Goal: Complete application form: Complete application form

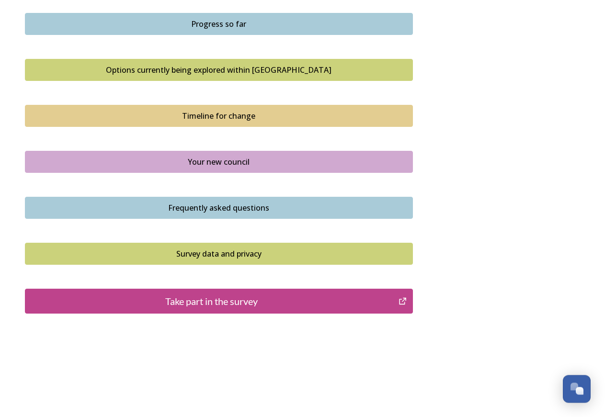
scroll to position [614, 0]
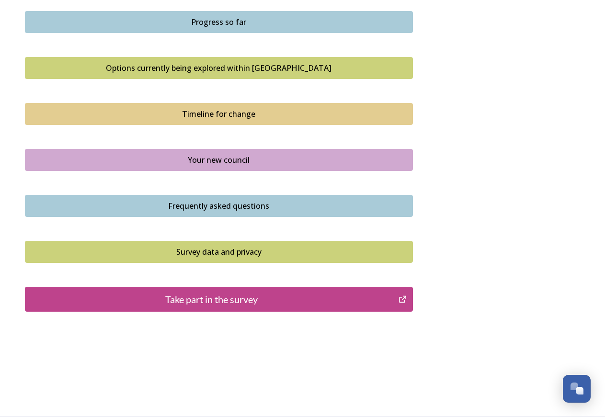
click at [213, 207] on div "Frequently asked questions" at bounding box center [219, 206] width 378 height 12
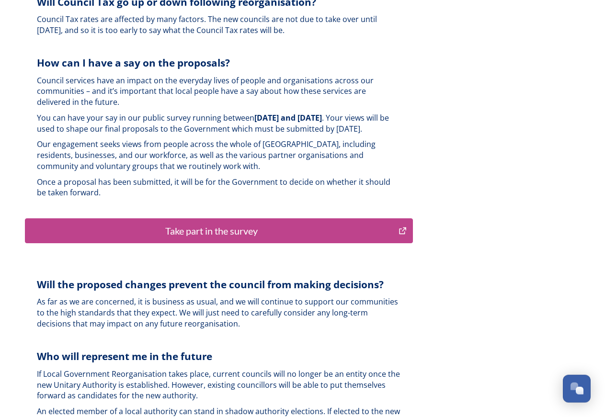
scroll to position [2346, 0]
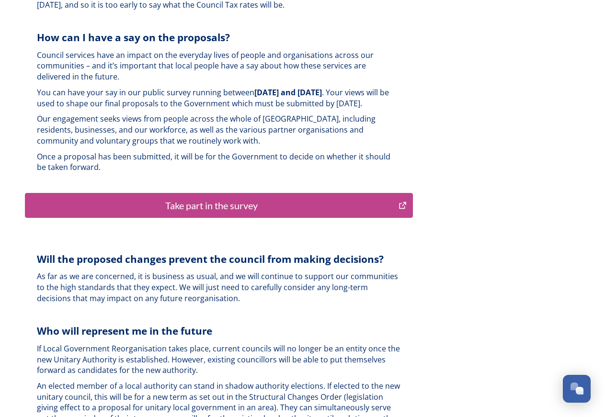
click at [237, 198] on div "Take part in the survey" at bounding box center [212, 205] width 364 height 14
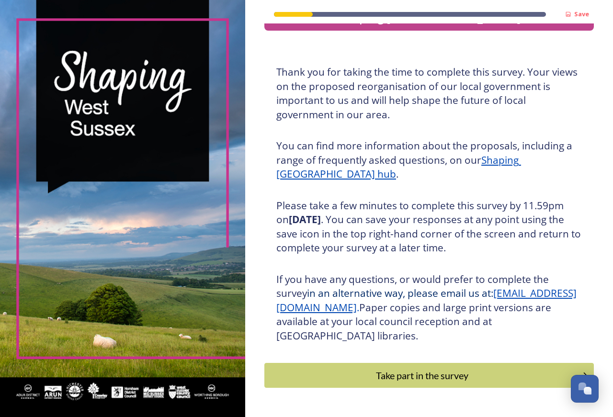
scroll to position [57, 0]
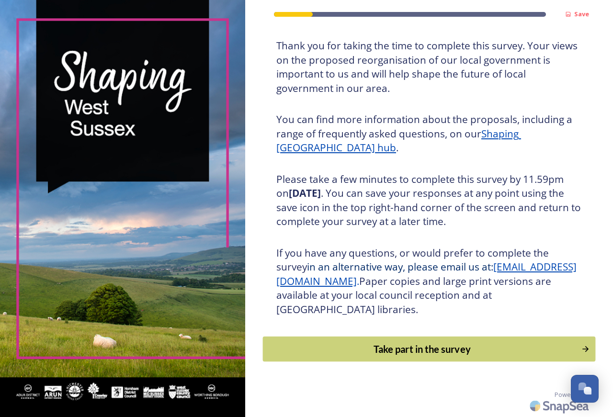
click at [387, 346] on div "Take part in the survey" at bounding box center [422, 349] width 308 height 14
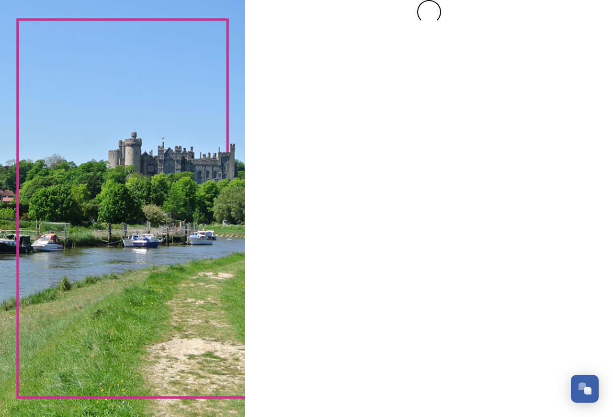
scroll to position [0, 0]
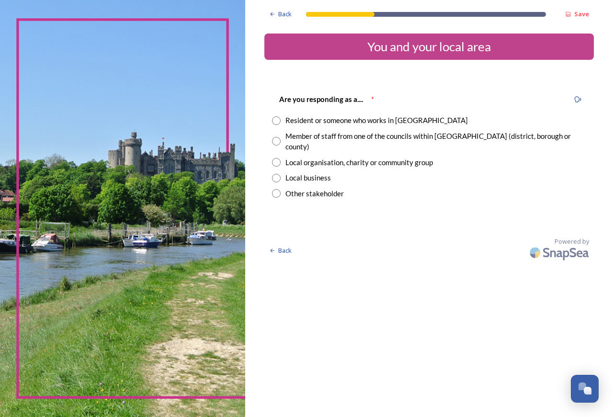
click at [277, 116] on div "Resident or someone who works in West Sussex" at bounding box center [429, 120] width 314 height 11
radio input "true"
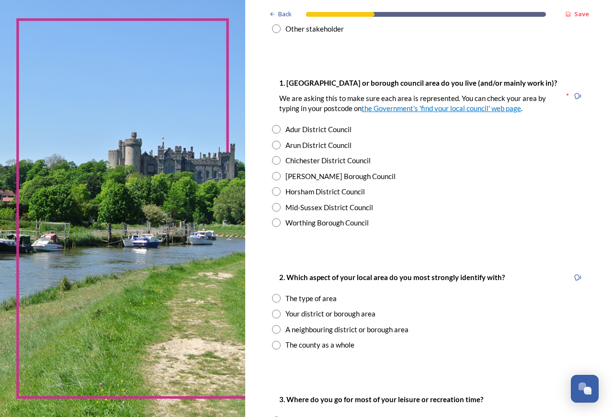
scroll to position [181, 0]
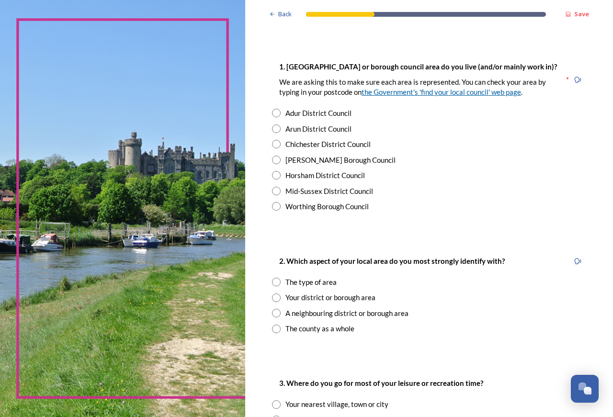
click at [431, 88] on link "the Government's 'find your local council' web page" at bounding box center [442, 92] width 160 height 9
click at [273, 171] on input "radio" at bounding box center [276, 175] width 9 height 9
radio input "true"
click at [277, 294] on input "radio" at bounding box center [276, 298] width 9 height 9
radio input "true"
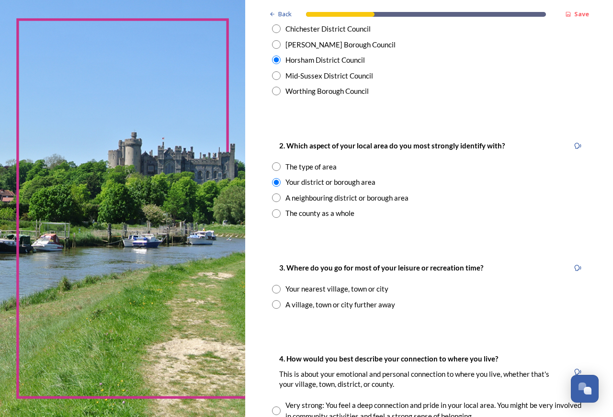
scroll to position [302, 0]
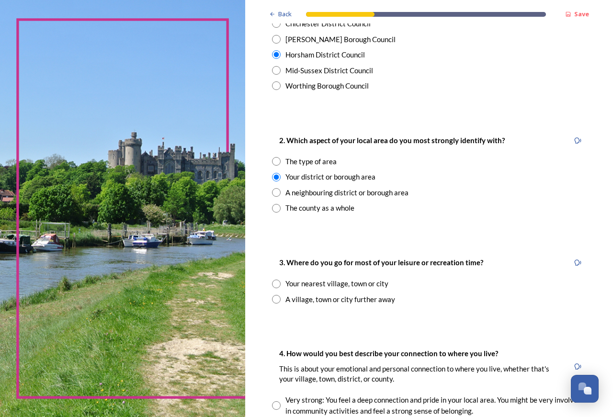
click at [276, 280] on input "radio" at bounding box center [276, 284] width 9 height 9
radio input "true"
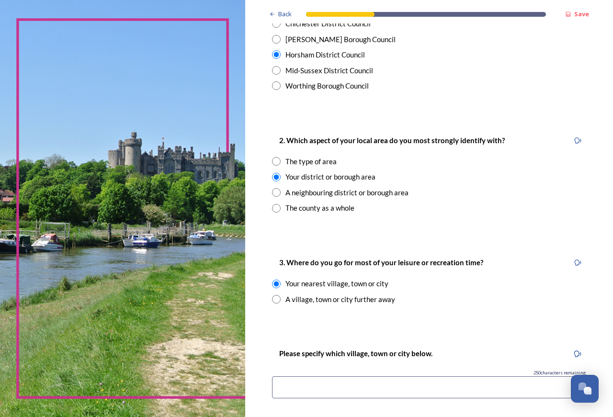
click at [286, 379] on input at bounding box center [429, 388] width 314 height 22
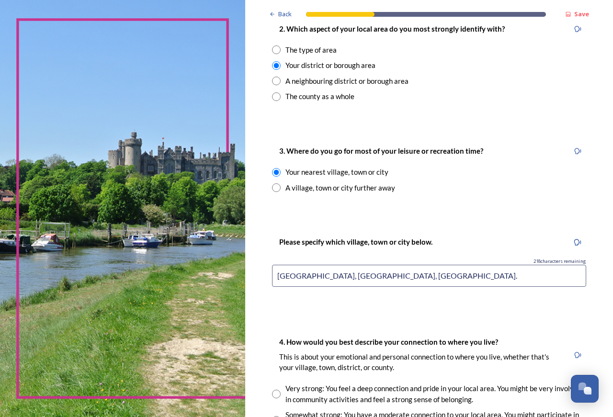
scroll to position [543, 0]
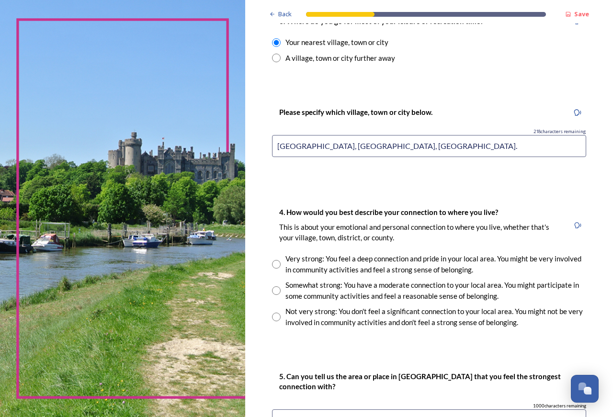
type input "Ashington, Storrington, Horsham."
click at [277, 260] on input "radio" at bounding box center [276, 264] width 9 height 9
radio input "true"
click at [278, 287] on input "radio" at bounding box center [276, 291] width 9 height 9
radio input "true"
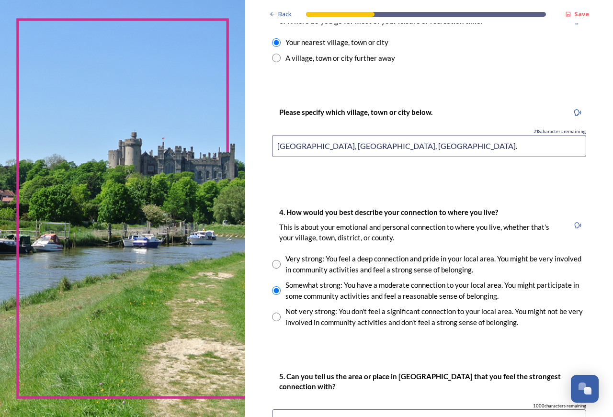
click at [277, 260] on input "radio" at bounding box center [276, 264] width 9 height 9
radio input "true"
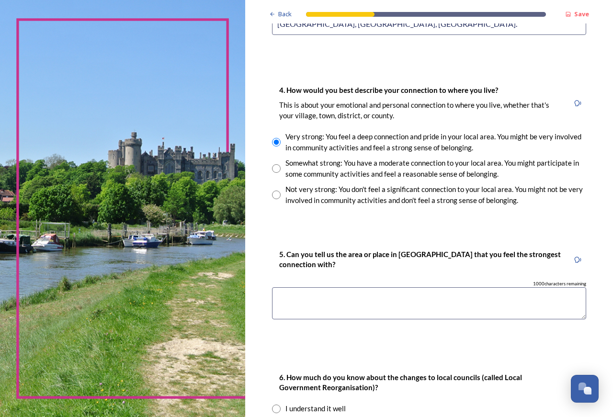
scroll to position [725, 0]
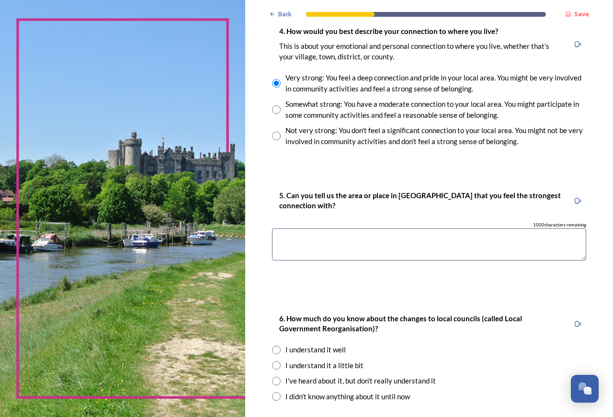
click at [283, 233] on textarea at bounding box center [429, 245] width 314 height 32
click at [416, 232] on textarea "Blackstone village (where I grew up)." at bounding box center [429, 245] width 314 height 32
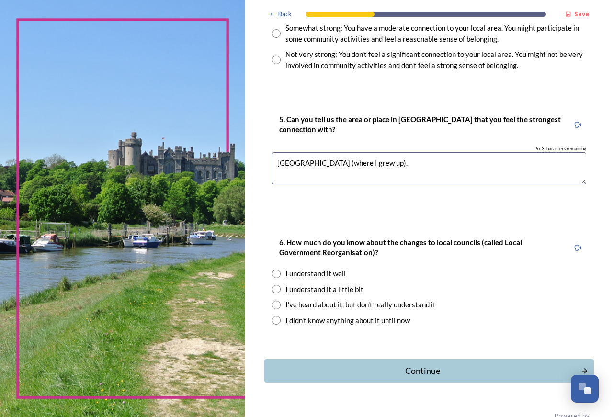
scroll to position [810, 0]
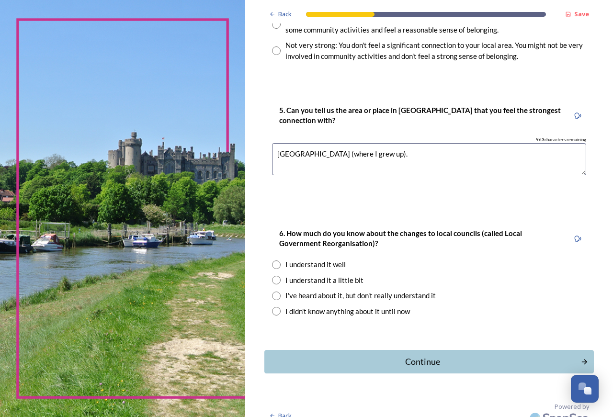
type textarea "Blackstone village (where I grew up)."
click at [277, 292] on input "radio" at bounding box center [276, 296] width 9 height 9
radio input "true"
click at [431, 356] on div "Continue" at bounding box center [422, 362] width 309 height 13
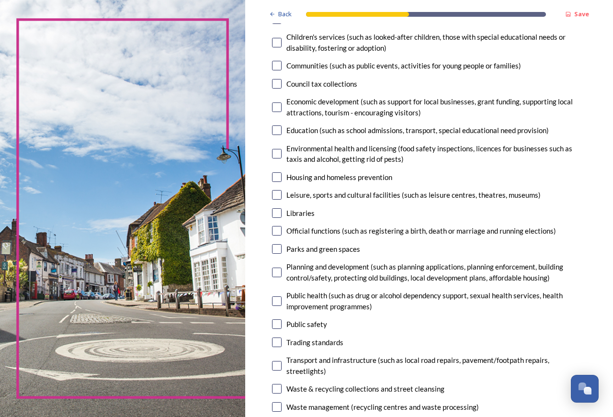
scroll to position [121, 0]
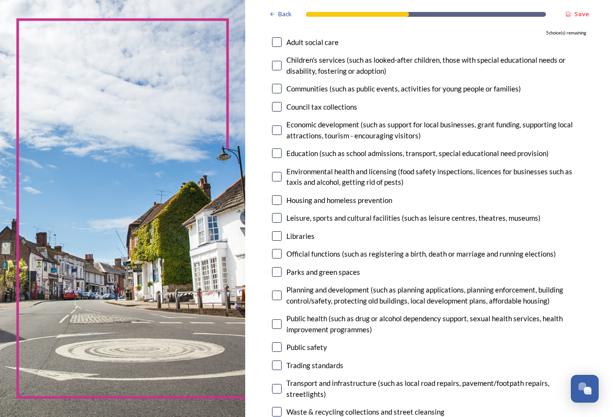
click at [275, 152] on input "checkbox" at bounding box center [277, 154] width 10 height 10
checkbox input "true"
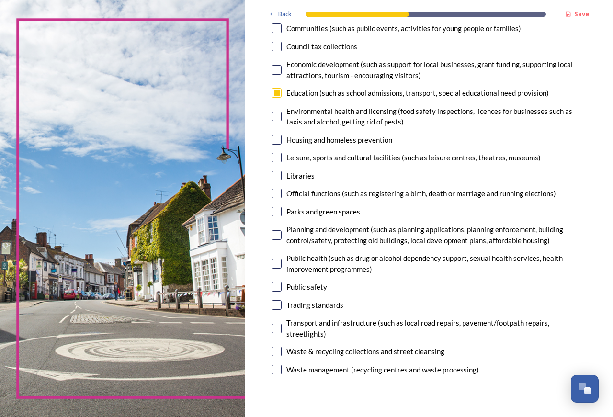
click at [278, 236] on input "checkbox" at bounding box center [277, 236] width 10 height 10
checkbox input "true"
click at [277, 282] on div "7. Council services will continue, no matter what the local government structur…" at bounding box center [430, 145] width 330 height 485
click at [277, 285] on input "checkbox" at bounding box center [277, 287] width 10 height 10
checkbox input "true"
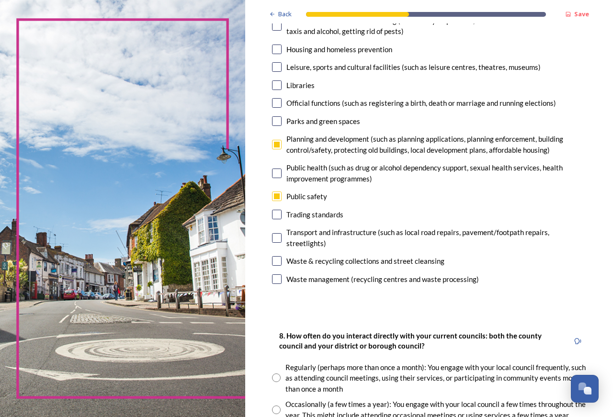
scroll to position [302, 0]
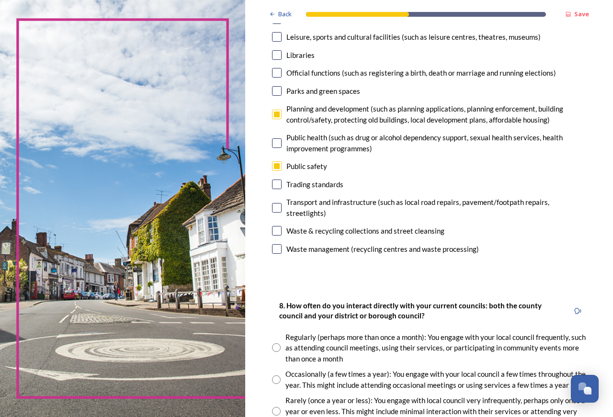
click at [278, 249] on input "checkbox" at bounding box center [277, 249] width 10 height 10
checkbox input "true"
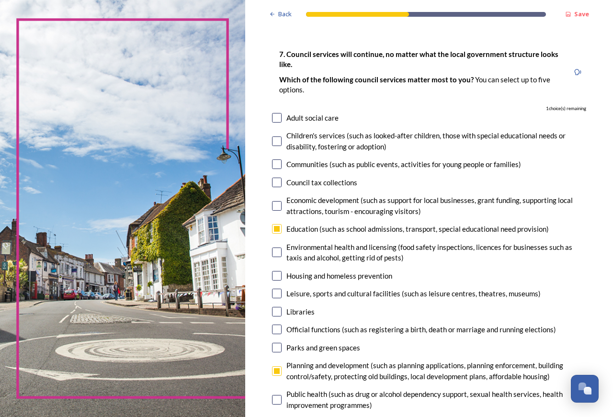
scroll to position [60, 0]
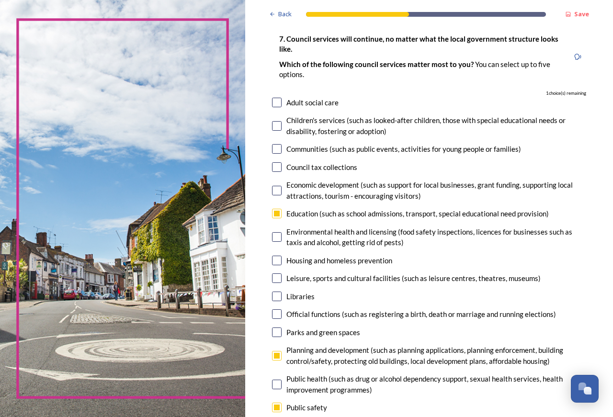
click at [278, 315] on input "checkbox" at bounding box center [277, 315] width 10 height 10
checkbox input "true"
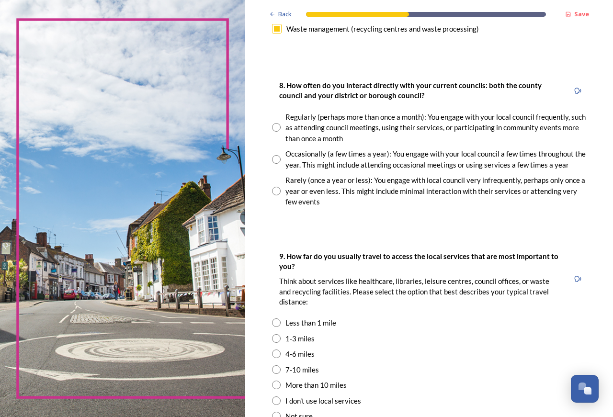
scroll to position [543, 0]
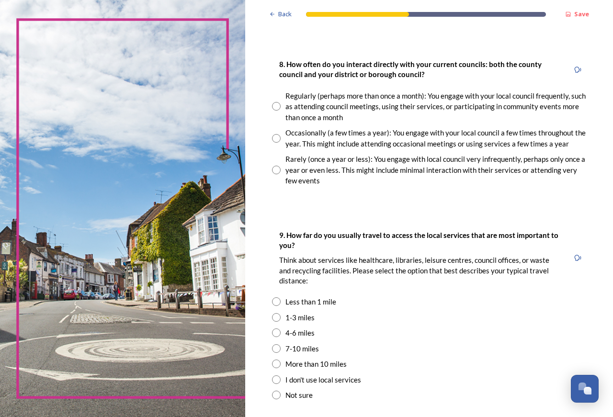
click at [275, 139] on input "radio" at bounding box center [276, 138] width 9 height 9
radio input "true"
click at [275, 331] on input "radio" at bounding box center [276, 333] width 9 height 9
radio input "true"
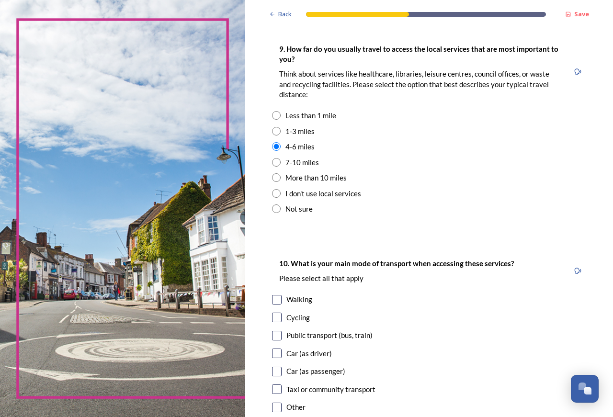
scroll to position [785, 0]
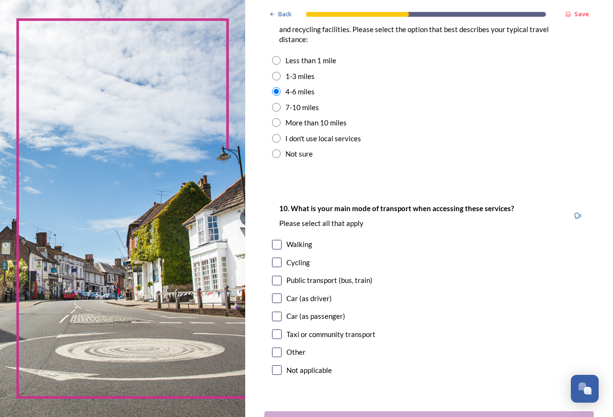
click at [276, 299] on input "checkbox" at bounding box center [277, 299] width 10 height 10
checkbox input "true"
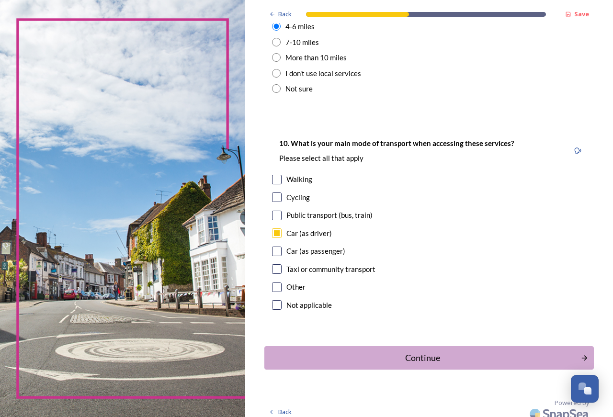
scroll to position [858, 0]
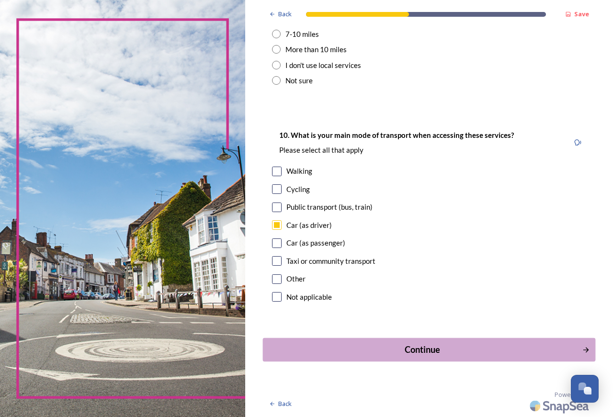
click at [429, 348] on div "Continue" at bounding box center [422, 350] width 309 height 13
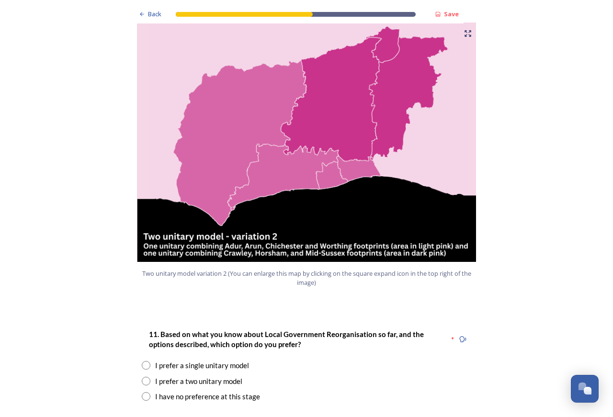
scroll to position [1158, 0]
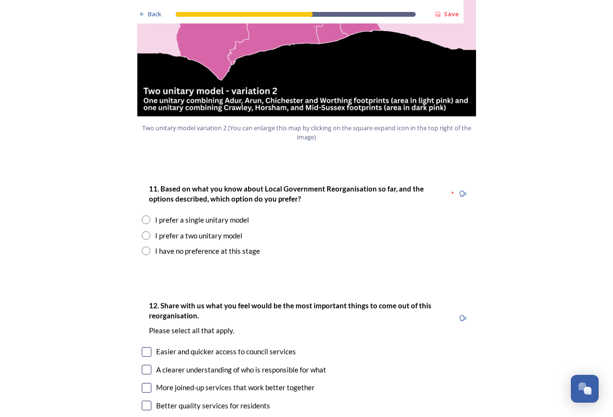
click at [142, 247] on input "radio" at bounding box center [146, 251] width 9 height 9
radio input "true"
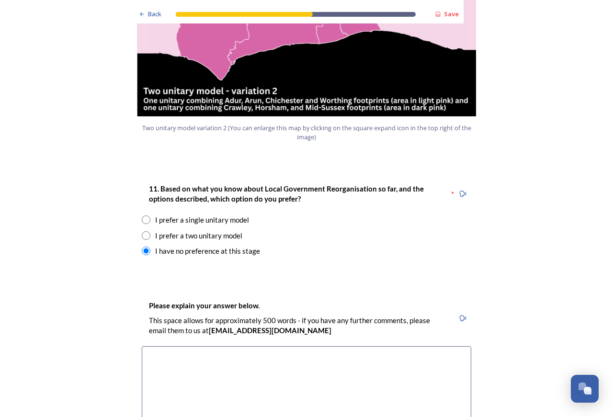
click at [143, 231] on input "radio" at bounding box center [146, 235] width 9 height 9
radio input "true"
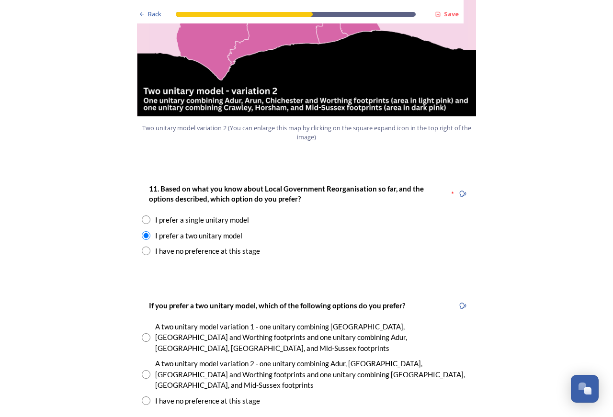
click at [142, 216] on input "radio" at bounding box center [146, 220] width 9 height 9
radio input "true"
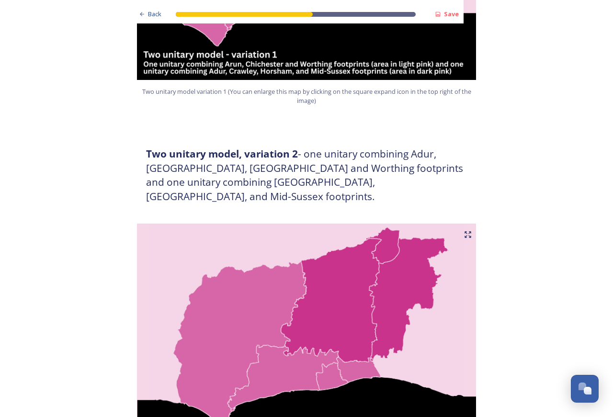
scroll to position [796, 0]
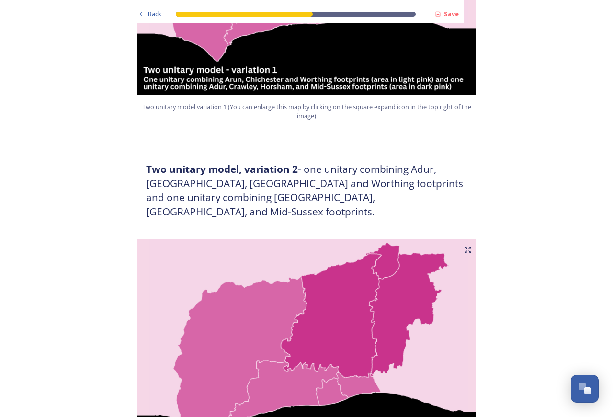
click at [262, 287] on img at bounding box center [306, 359] width 345 height 240
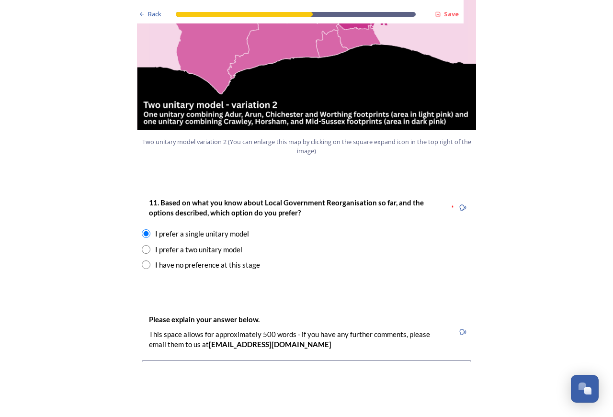
scroll to position [1158, 0]
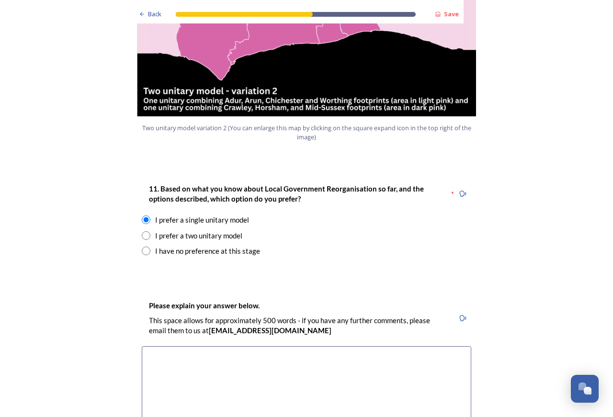
click at [142, 231] on input "radio" at bounding box center [146, 235] width 9 height 9
radio input "true"
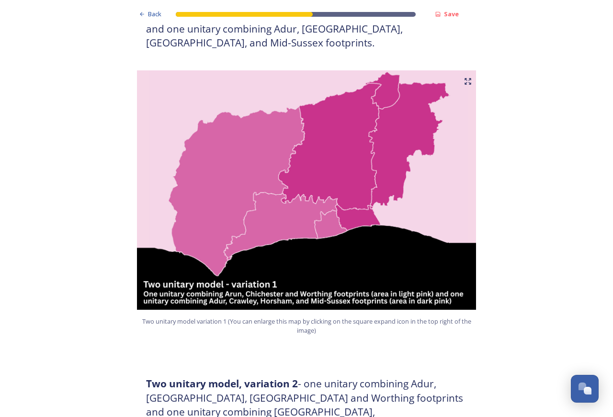
scroll to position [465, 0]
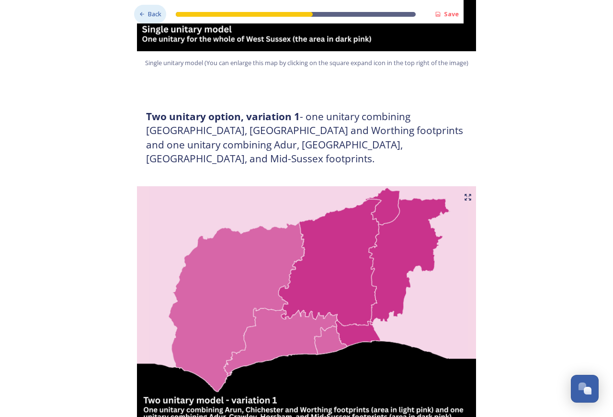
click at [155, 13] on span "Back" at bounding box center [154, 14] width 13 height 9
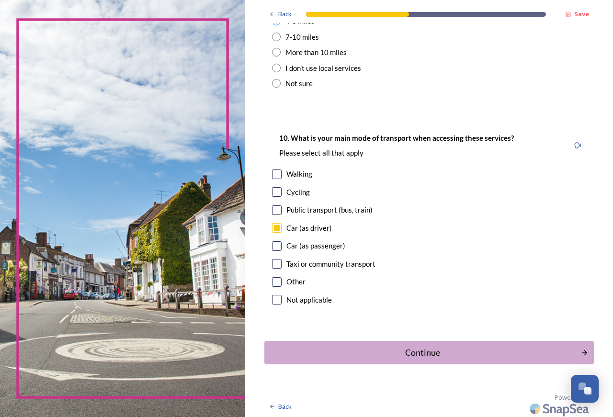
scroll to position [858, 0]
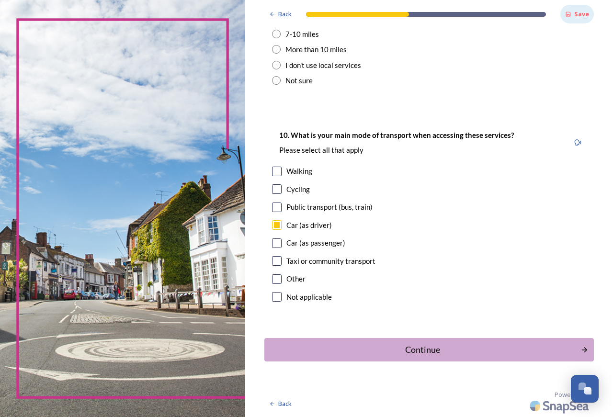
click at [580, 13] on strong "Save" at bounding box center [582, 14] width 15 height 9
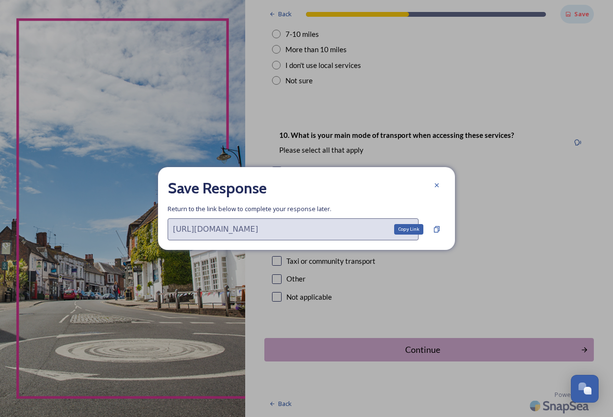
click at [429, 234] on div "https://app.snapsea.io/p/c/shaping-west-sussex/shaping-west-sussex/participate?…" at bounding box center [307, 230] width 278 height 22
click at [365, 186] on div "Save Response" at bounding box center [307, 188] width 278 height 23
click at [283, 185] on div "Save Response" at bounding box center [307, 188] width 278 height 23
click at [408, 183] on div "Save Response" at bounding box center [307, 188] width 278 height 23
